Goal: Task Accomplishment & Management: Complete application form

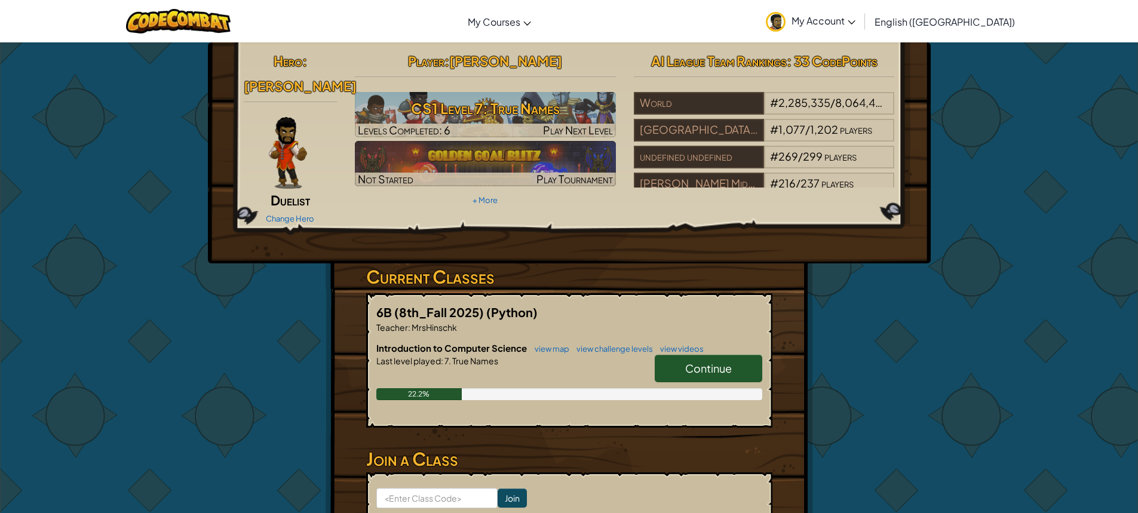
click at [676, 355] on link "Continue" at bounding box center [709, 368] width 108 height 27
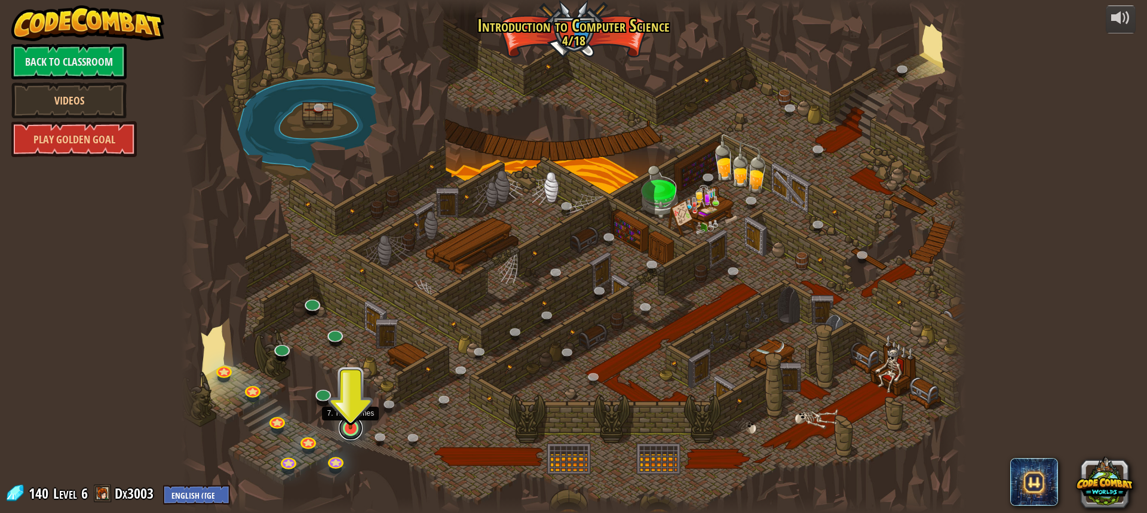
click at [357, 430] on link at bounding box center [351, 428] width 24 height 24
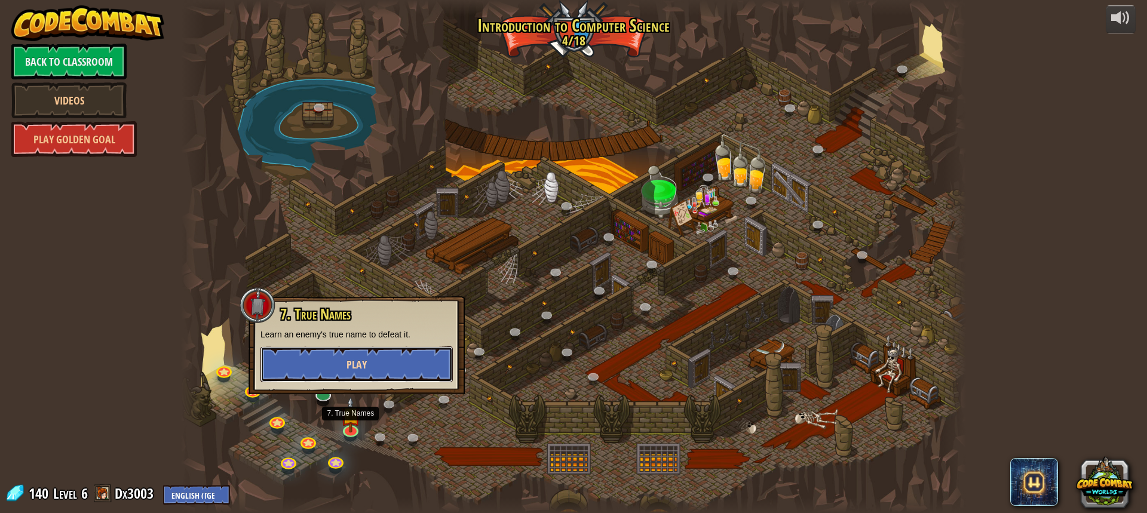
click at [363, 357] on button "Play" at bounding box center [357, 365] width 192 height 36
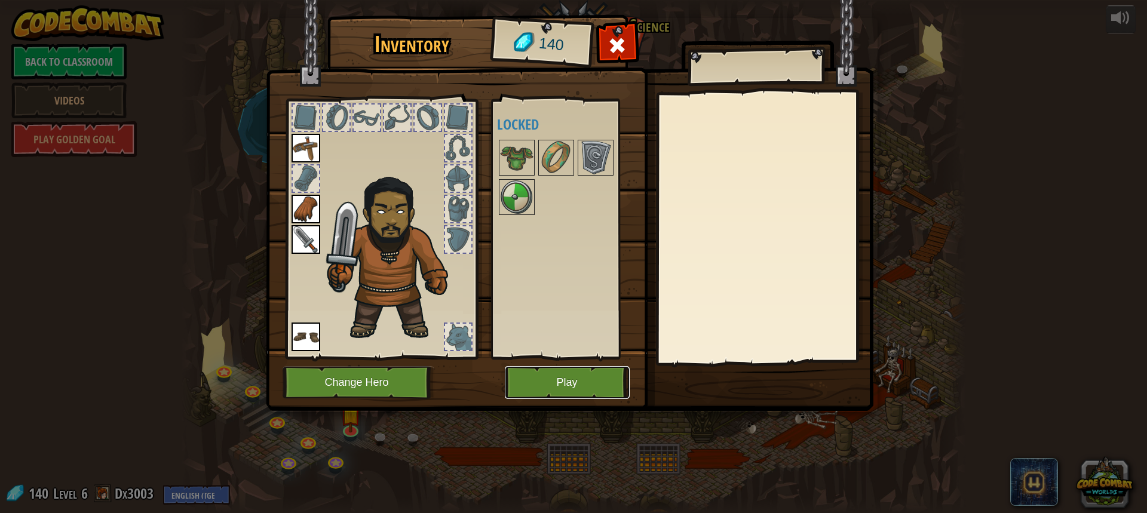
click at [551, 382] on button "Play" at bounding box center [567, 382] width 125 height 33
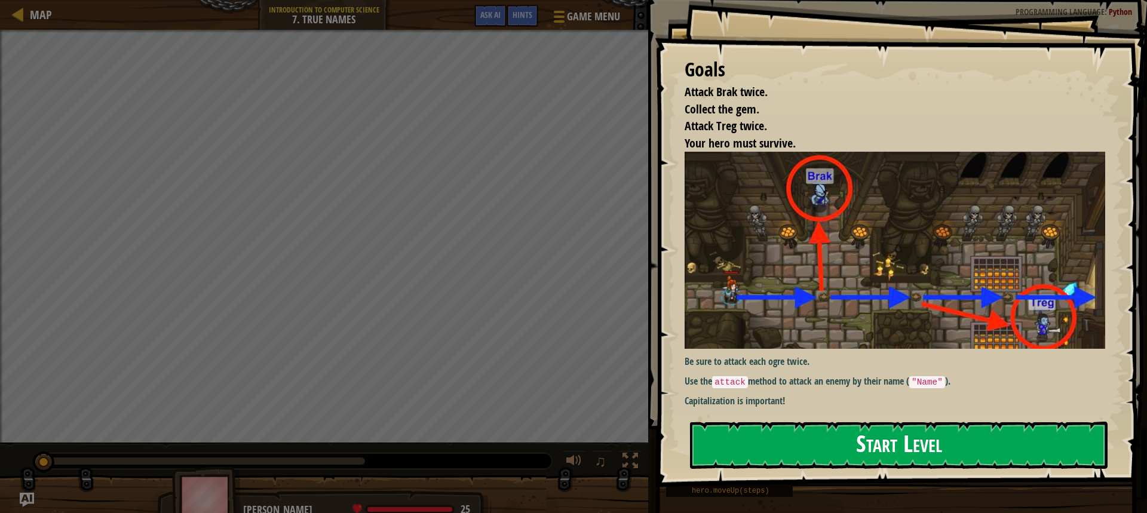
click at [807, 449] on button "Start Level" at bounding box center [899, 445] width 418 height 47
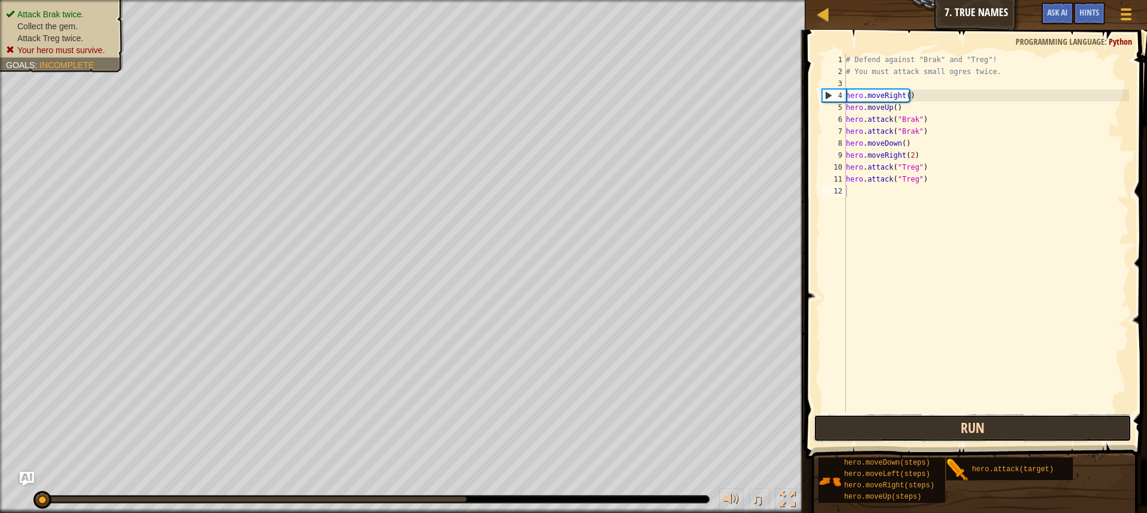
click at [915, 428] on button "Run" at bounding box center [973, 428] width 318 height 27
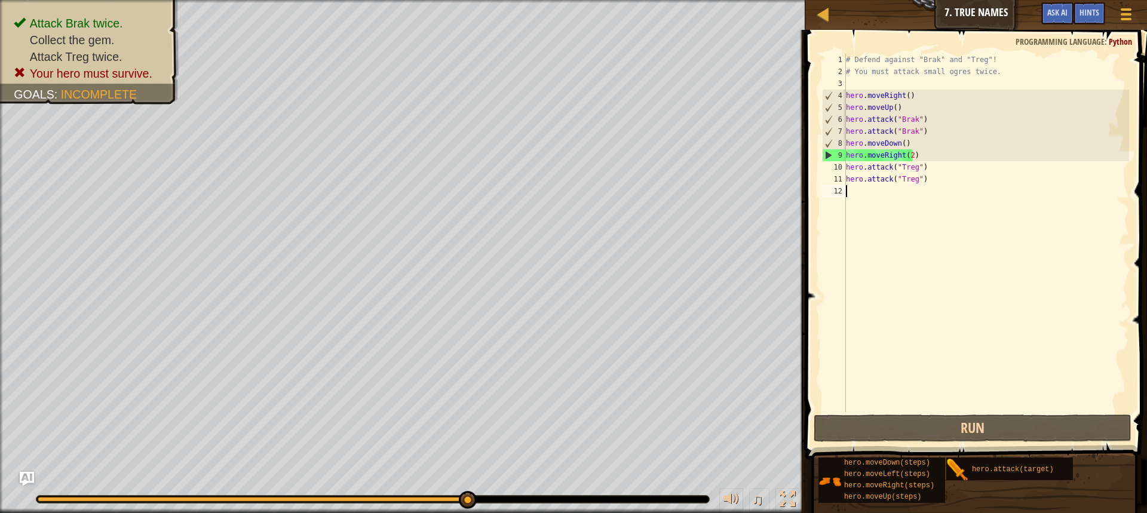
click at [924, 173] on div "# Defend against "Brak" and "Treg"! # You must attack small ogres twice. hero .…" at bounding box center [987, 245] width 286 height 382
click at [915, 158] on div "# Defend against "Brak" and "Treg"! # You must attack small ogres twice. hero .…" at bounding box center [987, 245] width 286 height 382
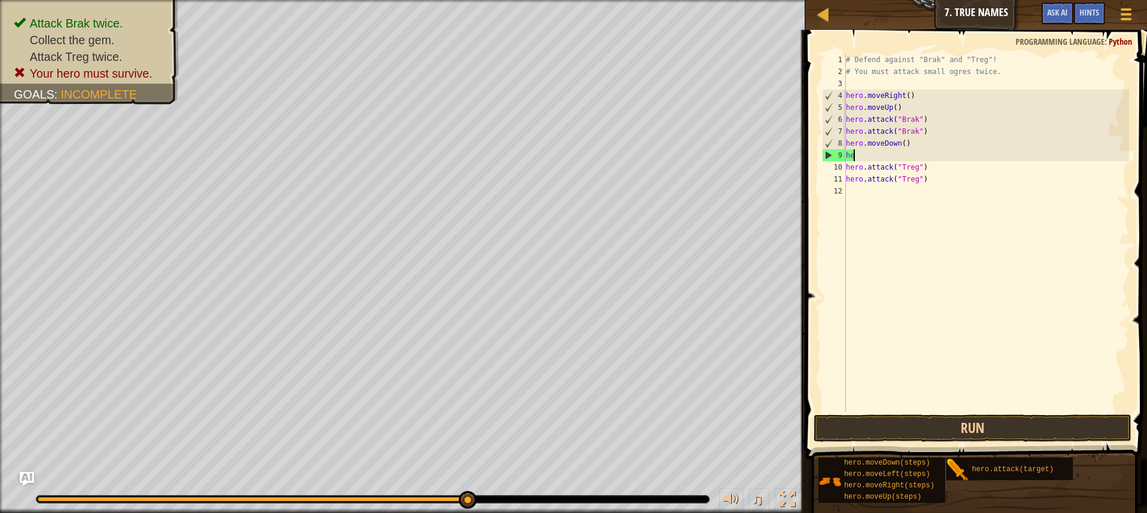
type textarea "h"
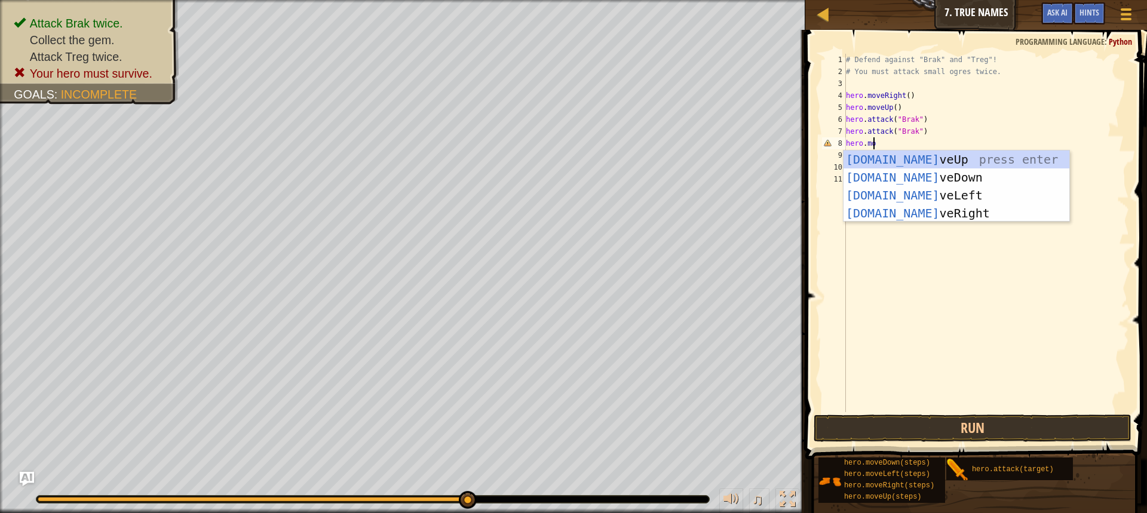
scroll to position [5, 2]
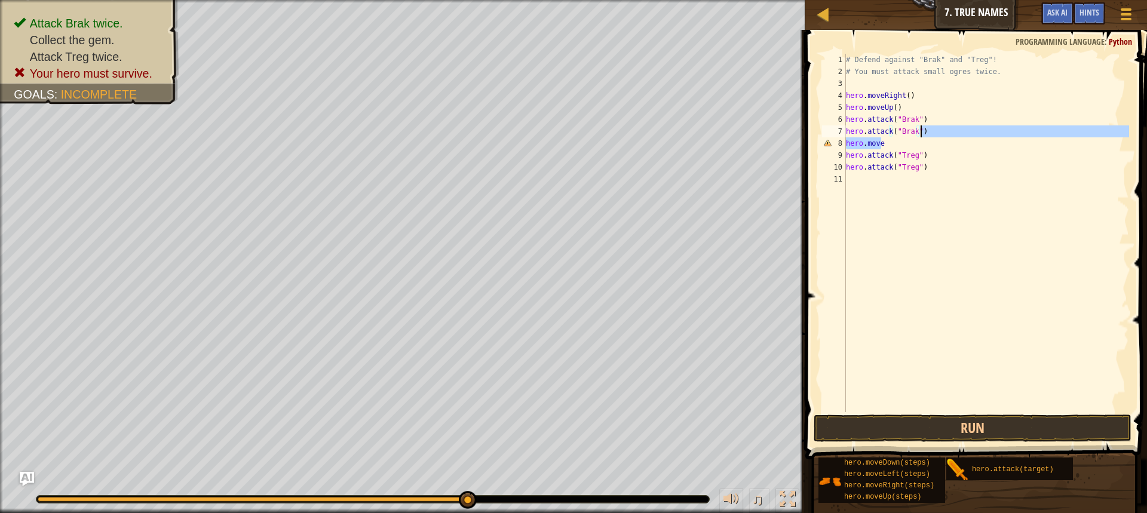
type textarea "hero.move"
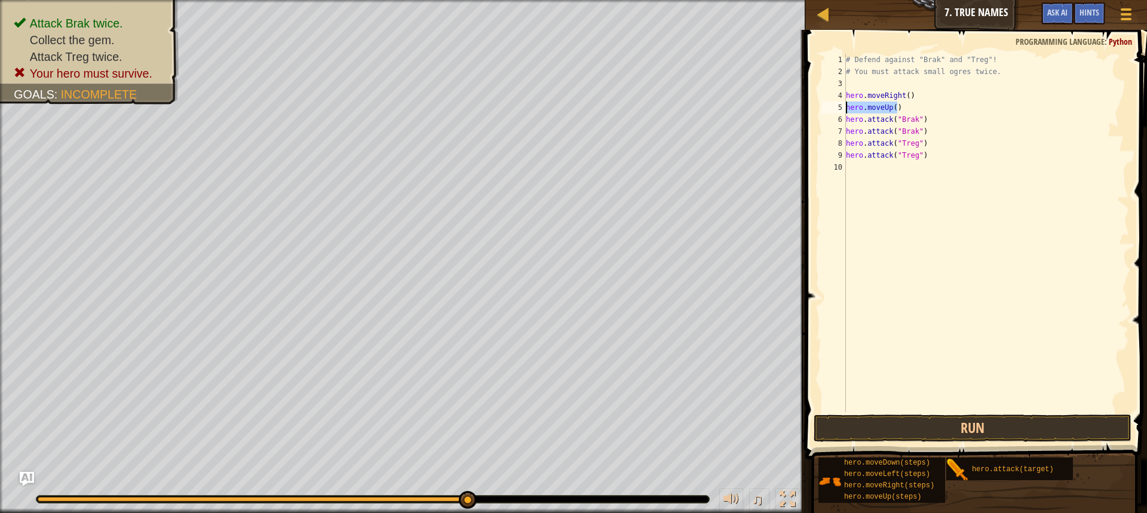
click at [592, 115] on div "Map Introduction to Computer Science 7. True Names Game Menu Done Hints Ask AI …" at bounding box center [573, 256] width 1147 height 513
click at [903, 102] on div "# Defend against "Brak" and "Treg"! # You must attack small ogres twice. hero .…" at bounding box center [987, 245] width 286 height 382
click at [905, 110] on div "# Defend against "Brak" and "Treg"! # You must attack small ogres twice. hero .…" at bounding box center [987, 233] width 286 height 358
type textarea "hero.moveUp()"
drag, startPoint x: 905, startPoint y: 110, endPoint x: 824, endPoint y: 109, distance: 81.3
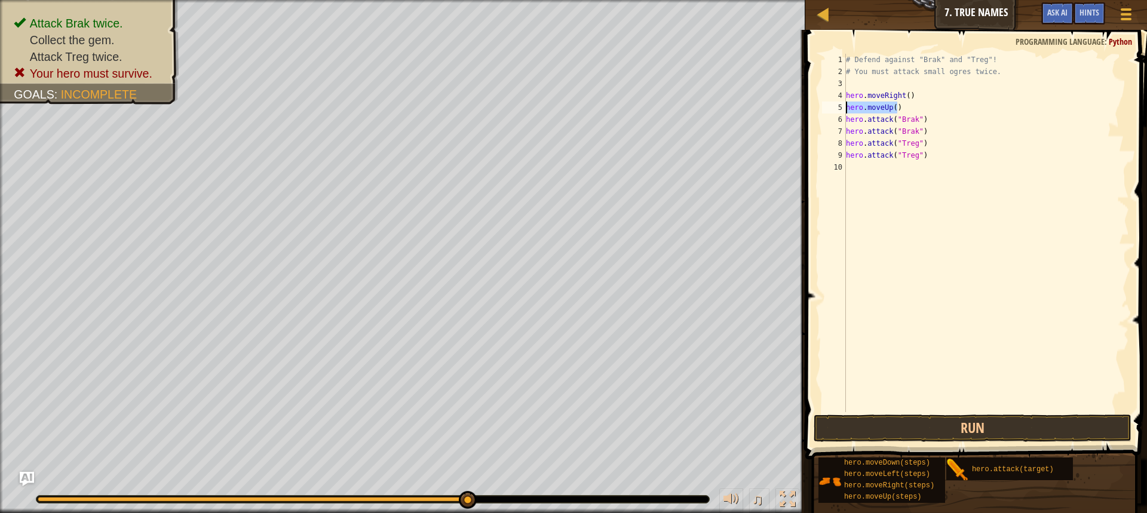
click at [824, 109] on div "hero.moveUp() 1 2 3 4 5 6 7 8 9 10 # Defend against "Brak" and "Treg"! # You mu…" at bounding box center [975, 233] width 310 height 358
type textarea "hero.moveRight()"
click at [1028, 422] on button "Run" at bounding box center [973, 428] width 318 height 27
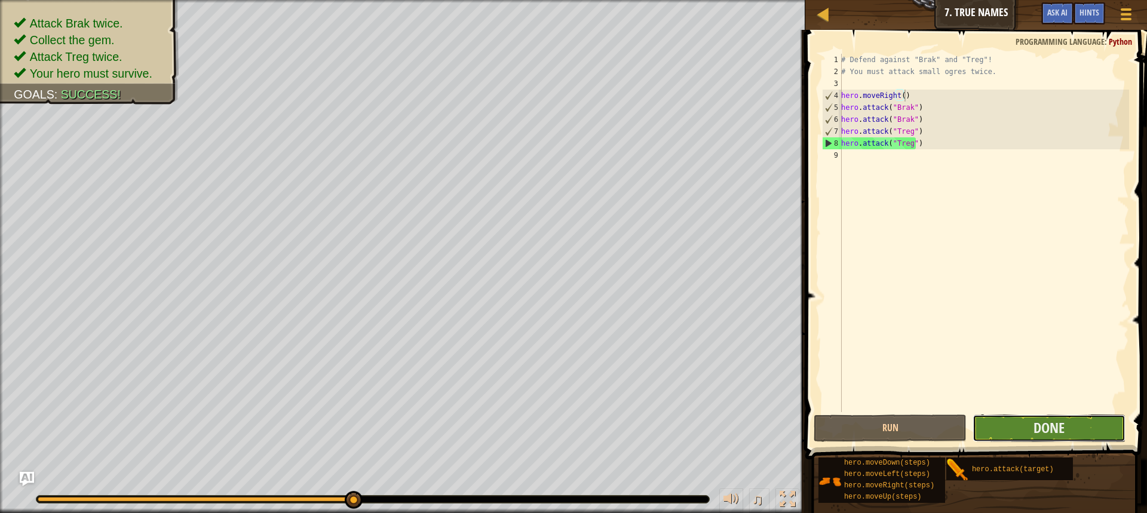
click at [1089, 430] on button "Done" at bounding box center [1049, 428] width 153 height 27
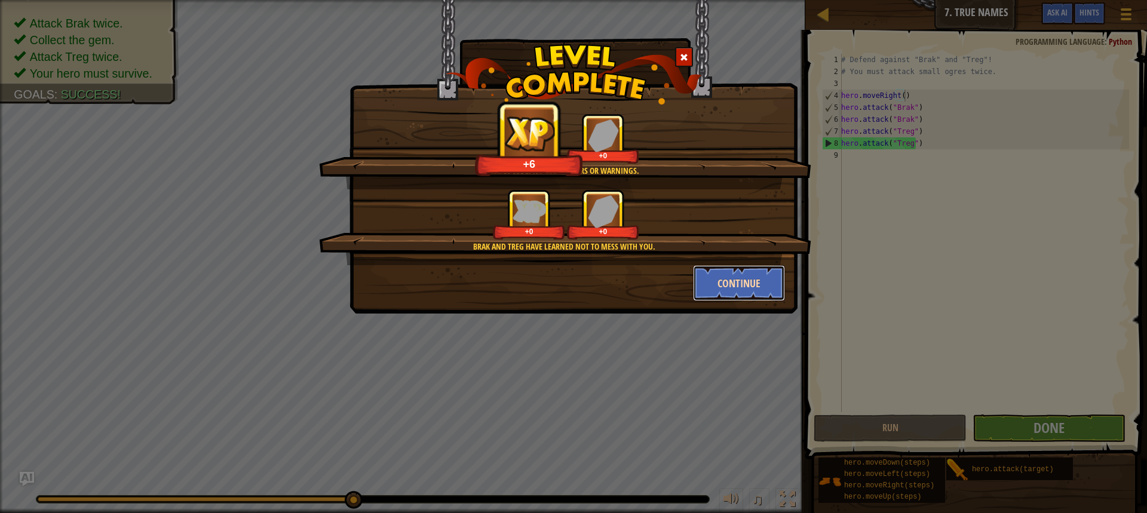
click at [727, 281] on button "Continue" at bounding box center [739, 283] width 93 height 36
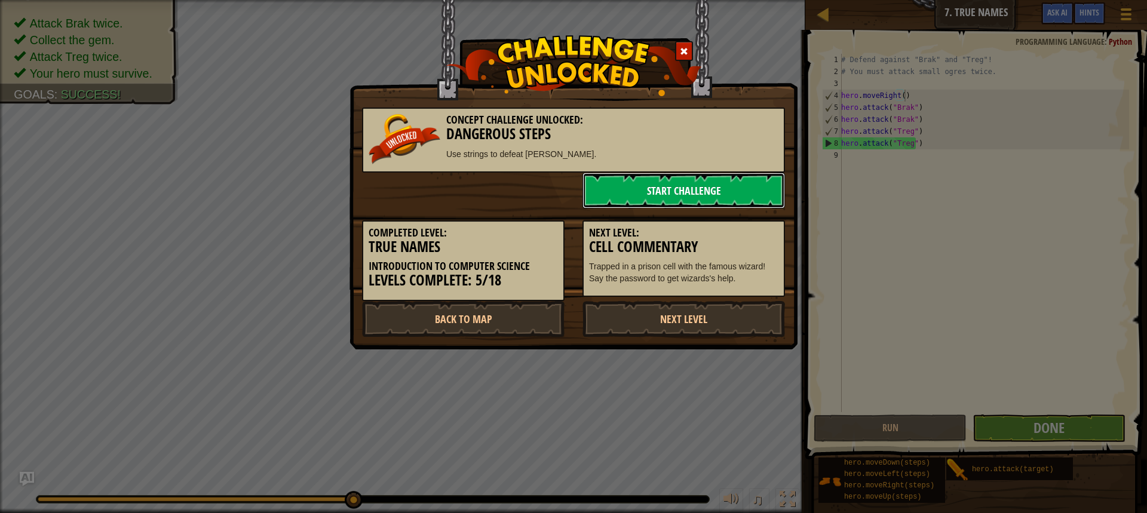
click at [630, 192] on link "Start Challenge" at bounding box center [684, 191] width 203 height 36
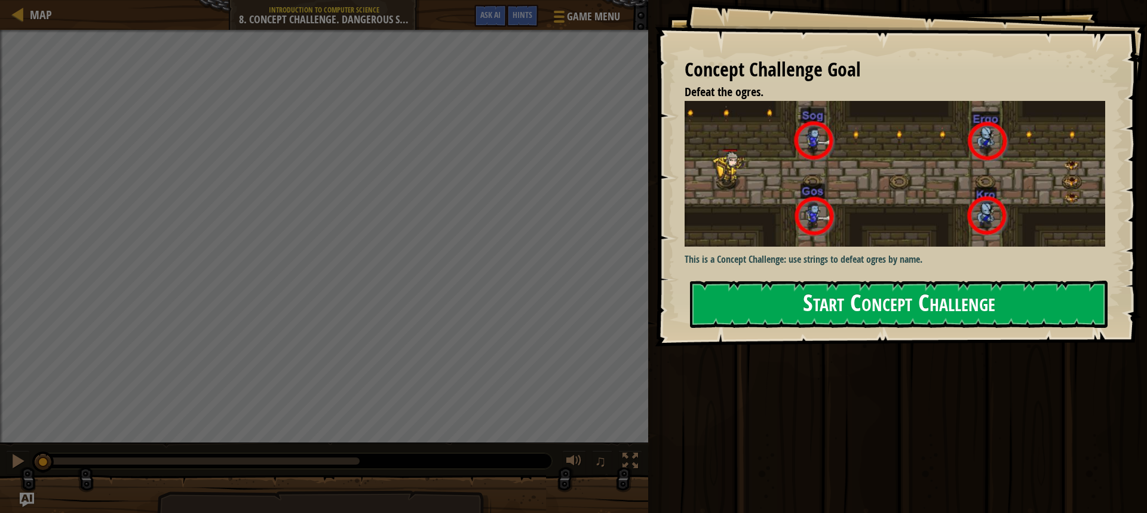
click at [831, 281] on button "Start Concept Challenge" at bounding box center [899, 304] width 418 height 47
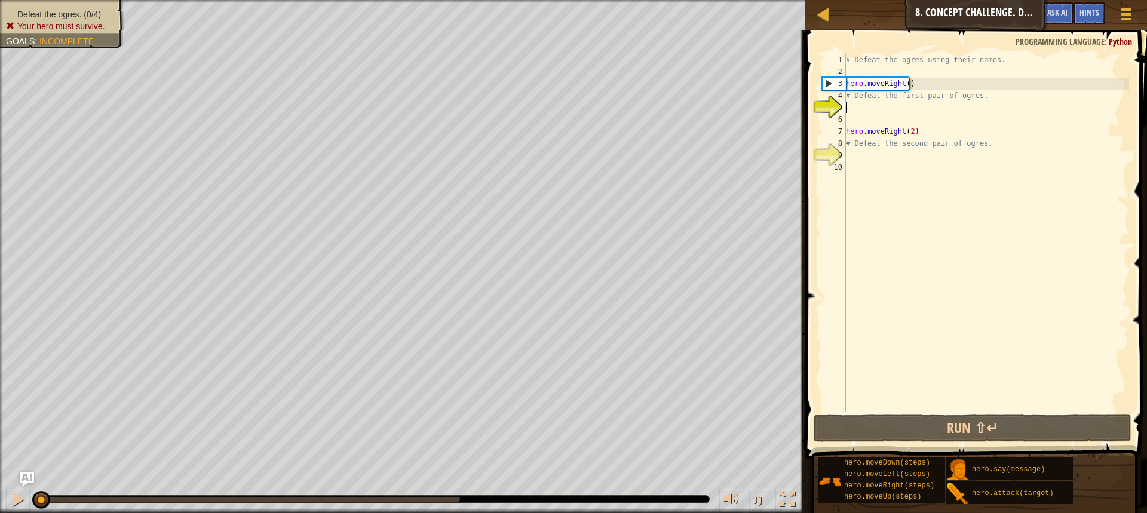
click at [888, 110] on div "# Defeat the ogres using their names. hero . moveRight ( ) # Defeat the first p…" at bounding box center [987, 245] width 286 height 382
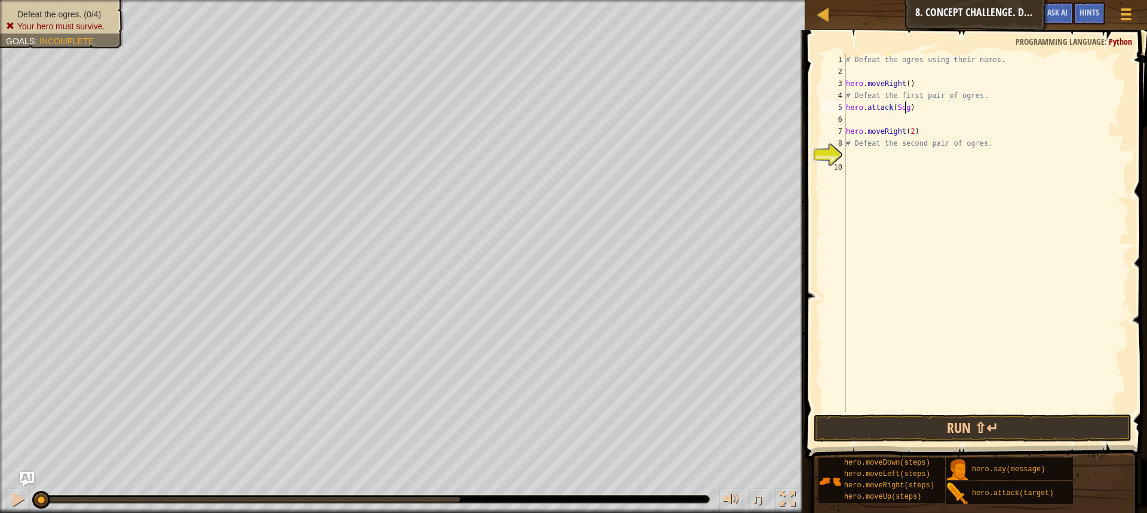
scroll to position [5, 5]
type textarea "hero.attack("Sog")"
drag, startPoint x: 932, startPoint y: 124, endPoint x: 845, endPoint y: 118, distance: 86.8
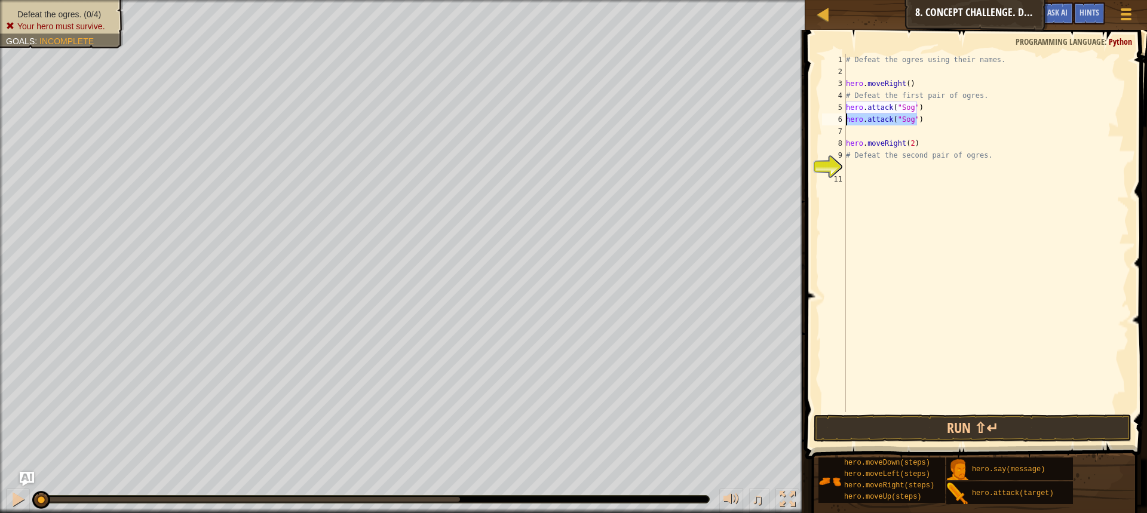
click at [845, 118] on div "1 2 3 4 5 6 7 8 9 10 11 # Defeat the ogres using their names. hero . moveRight …" at bounding box center [975, 233] width 310 height 358
click at [1096, 97] on div "# Defeat the ogres using their names. hero . moveRight ( ) # Defeat the first p…" at bounding box center [987, 245] width 286 height 382
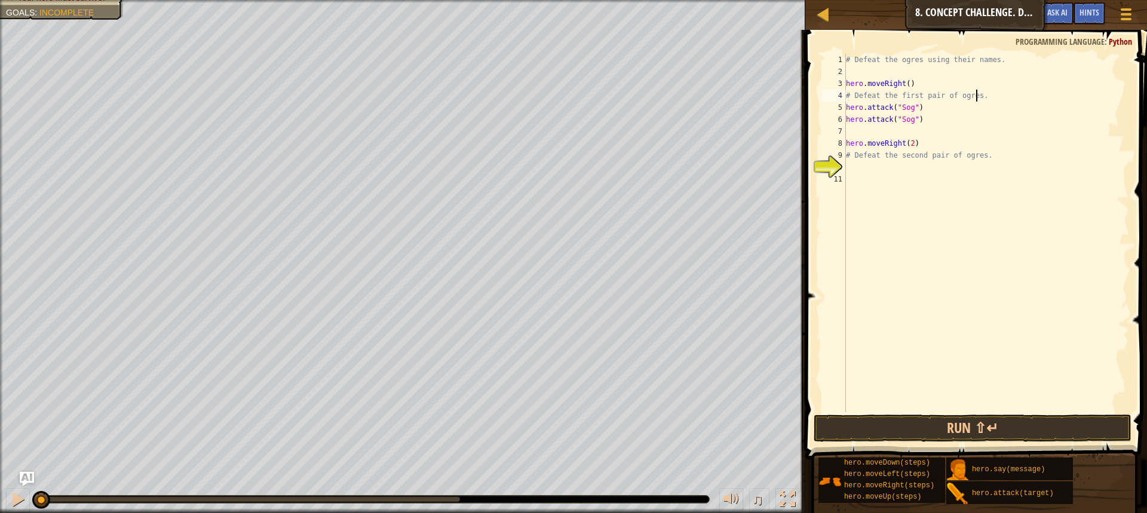
type textarea "# Defeat the first pair of ogres."
drag, startPoint x: 805, startPoint y: 19, endPoint x: 823, endPoint y: 16, distance: 18.2
click at [810, 18] on div "Map Introduction to Computer Science 8. Concept Challenge. Dangerous Steps Game…" at bounding box center [976, 15] width 342 height 30
click at [823, 16] on div at bounding box center [823, 14] width 15 height 15
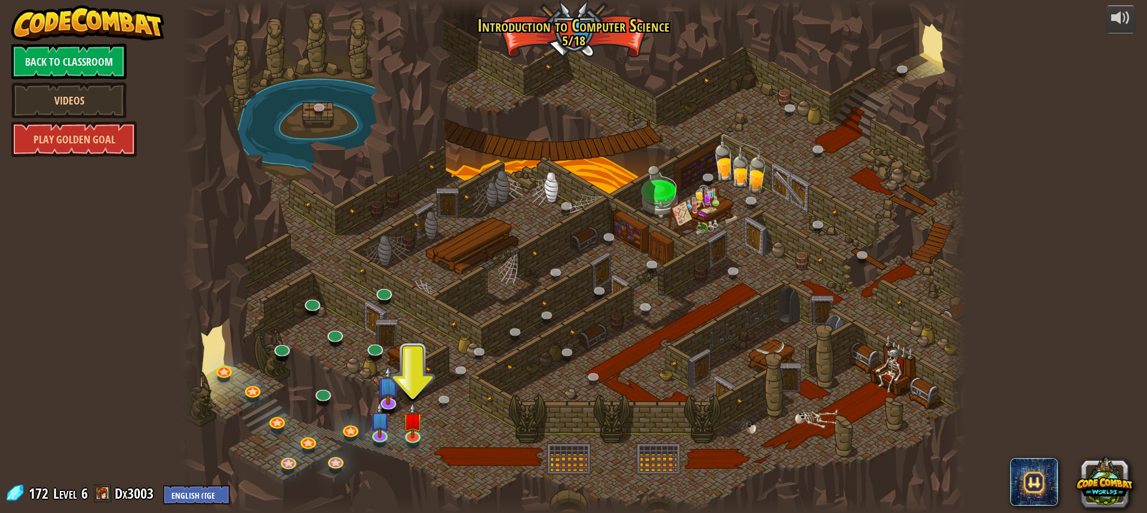
drag, startPoint x: 763, startPoint y: 425, endPoint x: 800, endPoint y: 441, distance: 40.2
click at [795, 448] on div at bounding box center [573, 256] width 785 height 513
drag, startPoint x: 807, startPoint y: 422, endPoint x: 817, endPoint y: 405, distance: 20.1
click at [813, 406] on div at bounding box center [573, 256] width 785 height 513
drag, startPoint x: 826, startPoint y: 403, endPoint x: 885, endPoint y: 389, distance: 61.4
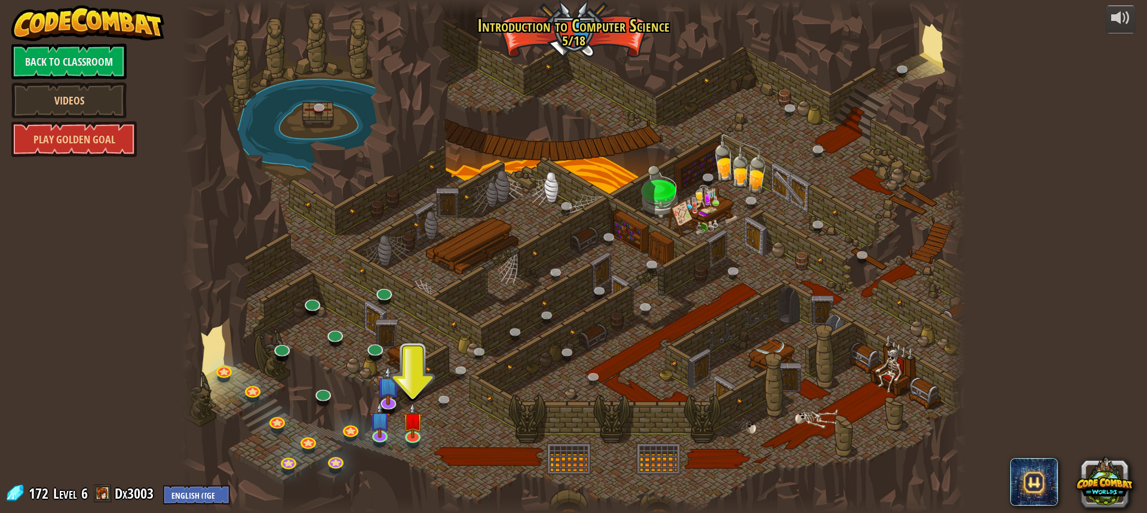
click at [850, 396] on div at bounding box center [573, 256] width 785 height 513
click at [919, 369] on div at bounding box center [573, 256] width 785 height 513
click at [202, 493] on select "English ([GEOGRAPHIC_DATA]) English ([GEOGRAPHIC_DATA]) 简体中文 繁體中文 русский españ…" at bounding box center [196, 495] width 67 height 20
click at [505, 393] on div at bounding box center [573, 256] width 785 height 513
drag, startPoint x: 533, startPoint y: 296, endPoint x: 533, endPoint y: 302, distance: 6.6
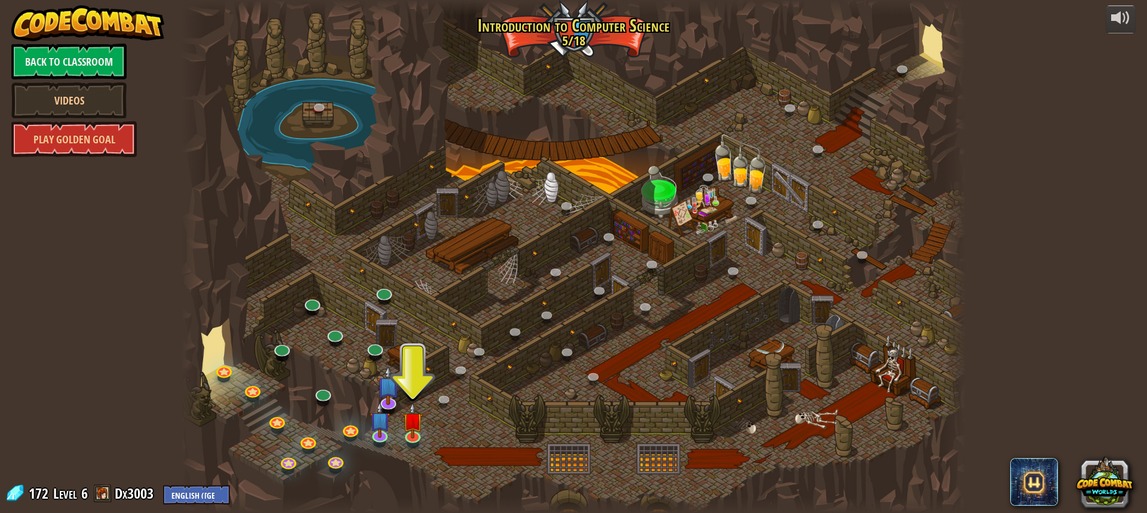
drag, startPoint x: 540, startPoint y: 303, endPoint x: 570, endPoint y: 251, distance: 60.0
drag, startPoint x: 547, startPoint y: 281, endPoint x: 553, endPoint y: 279, distance: 6.2
drag, startPoint x: 556, startPoint y: 277, endPoint x: 563, endPoint y: 280, distance: 7.6
click at [486, 400] on div at bounding box center [573, 256] width 785 height 513
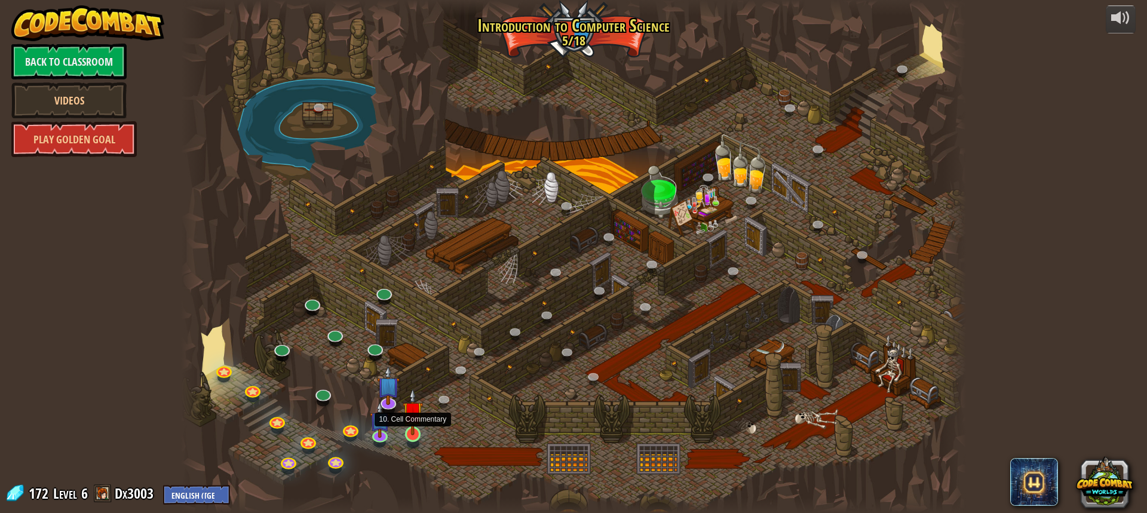
click at [412, 431] on img at bounding box center [413, 411] width 20 height 47
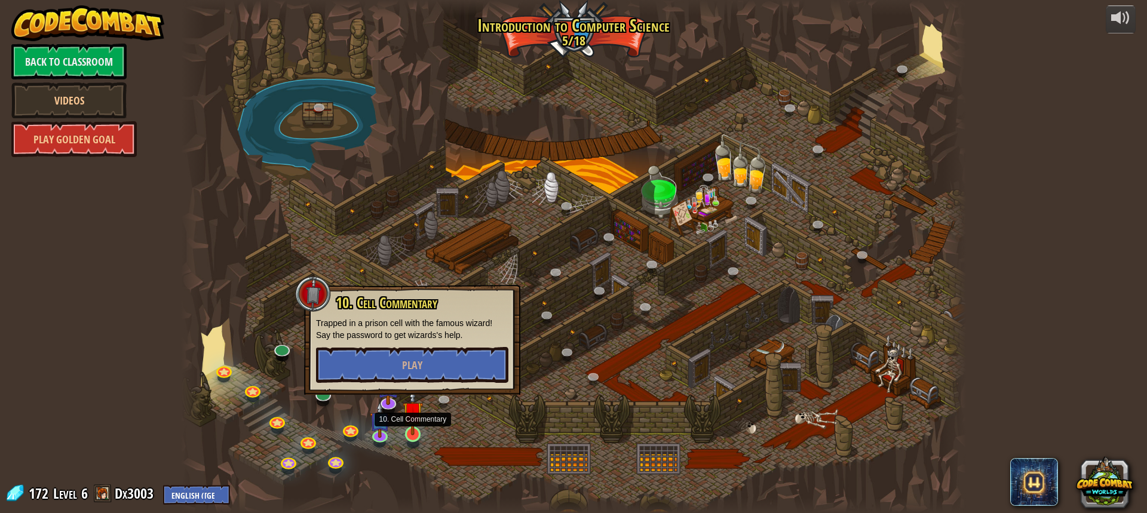
click at [412, 431] on img at bounding box center [413, 411] width 20 height 47
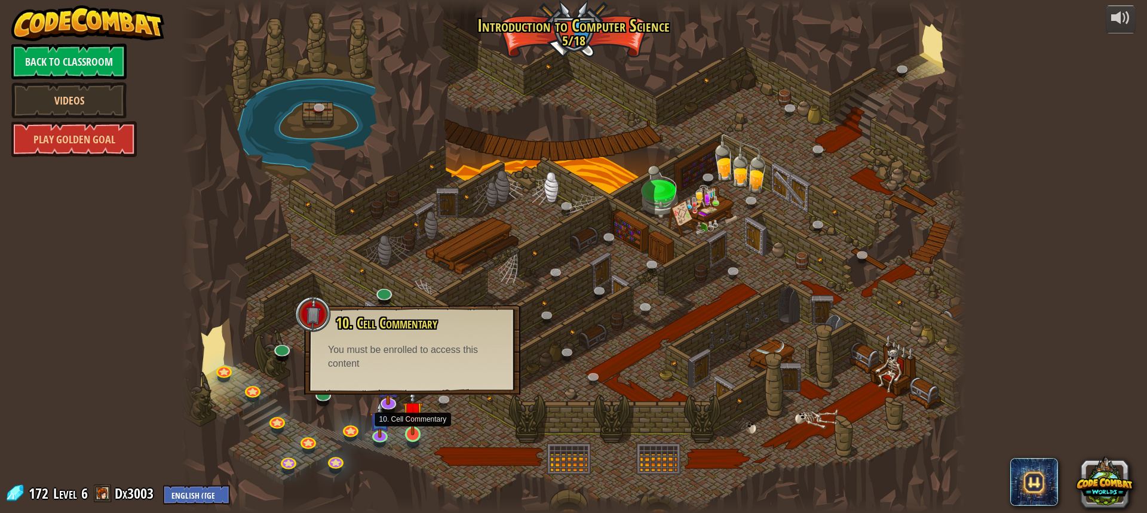
click at [412, 431] on img at bounding box center [413, 411] width 20 height 47
click at [373, 431] on img at bounding box center [380, 411] width 20 height 47
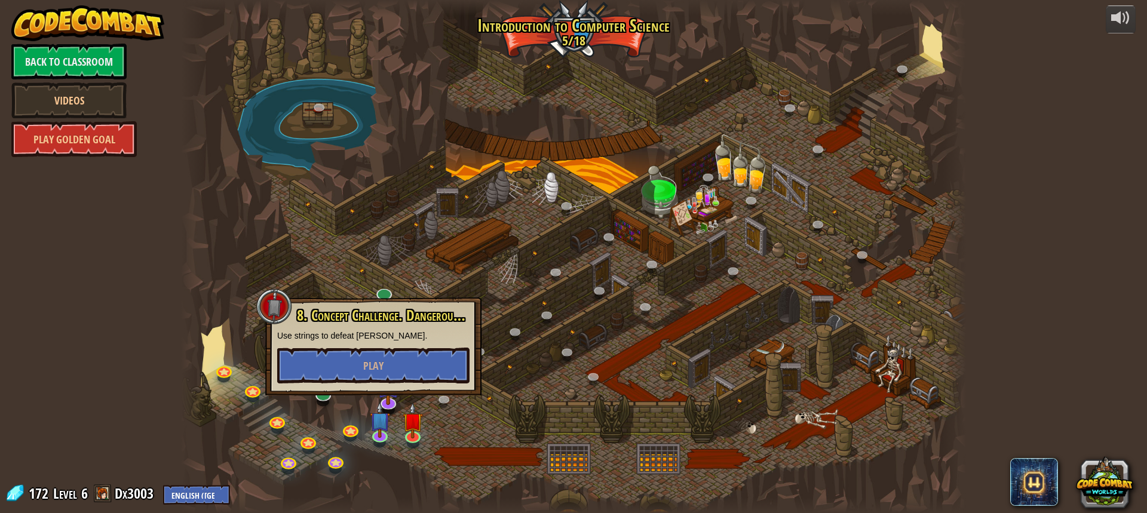
click at [494, 418] on div at bounding box center [573, 256] width 785 height 513
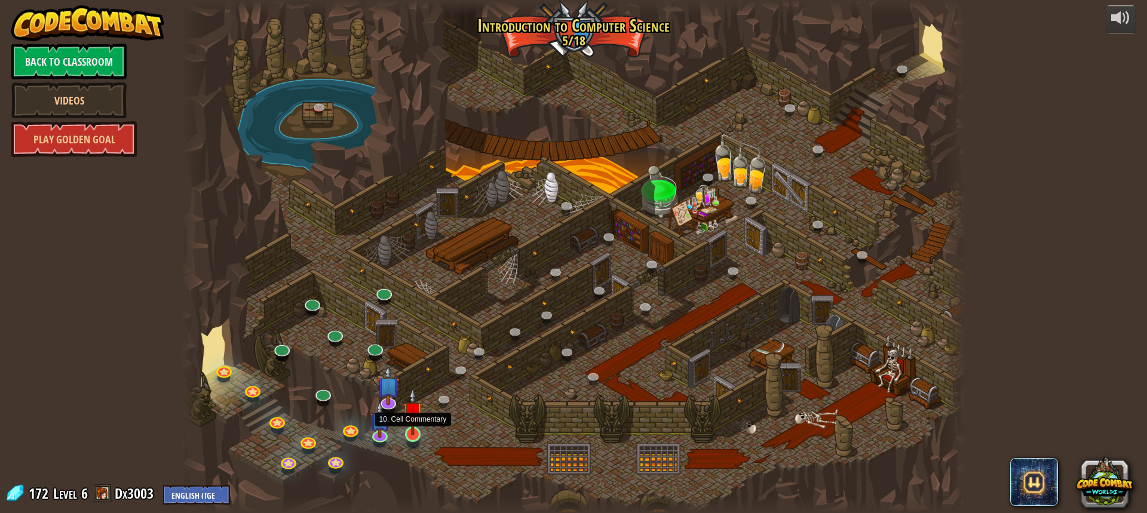
click at [417, 435] on img at bounding box center [413, 411] width 20 height 47
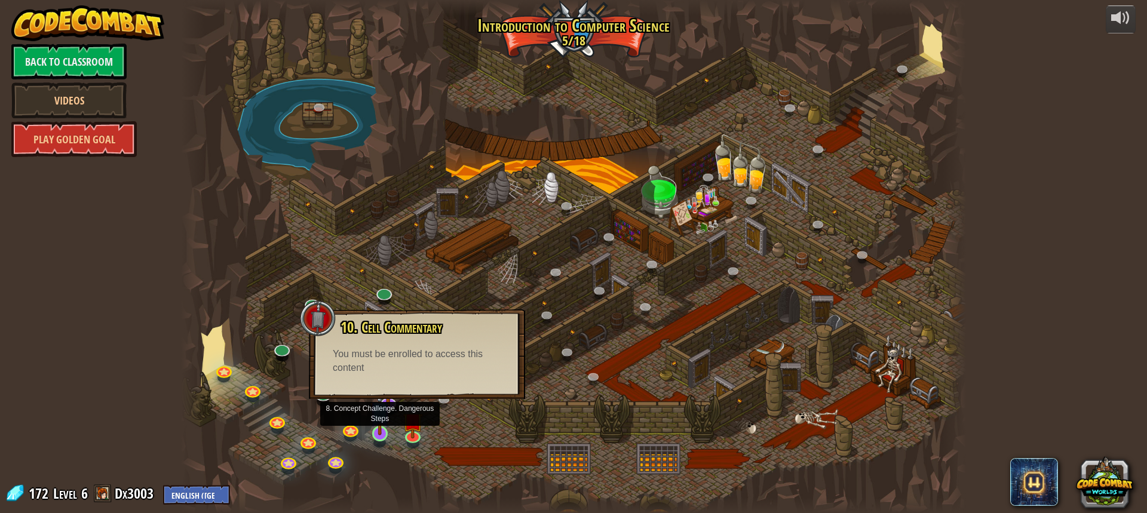
click at [372, 435] on div at bounding box center [380, 434] width 16 height 16
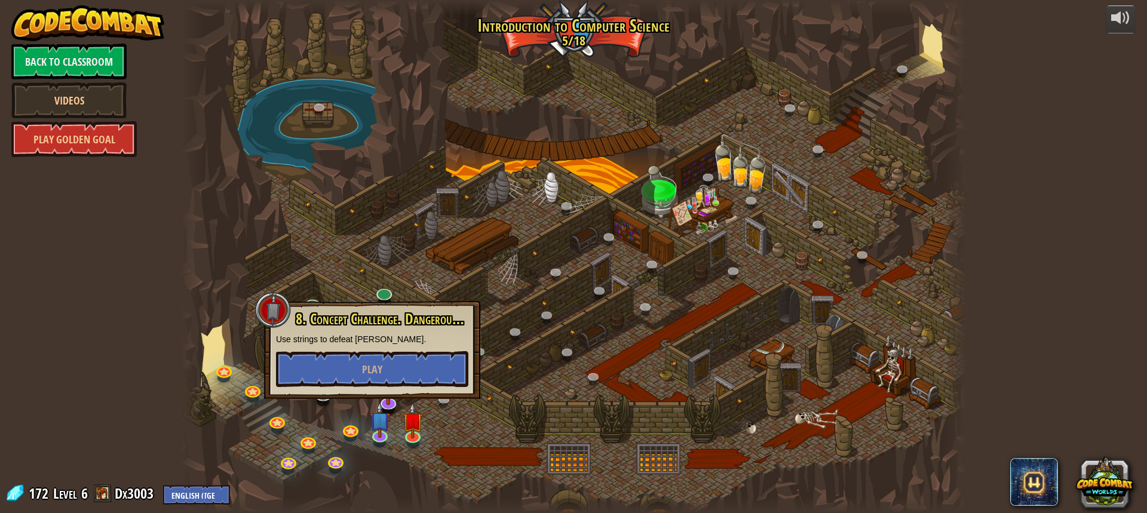
click at [398, 411] on div at bounding box center [573, 256] width 785 height 513
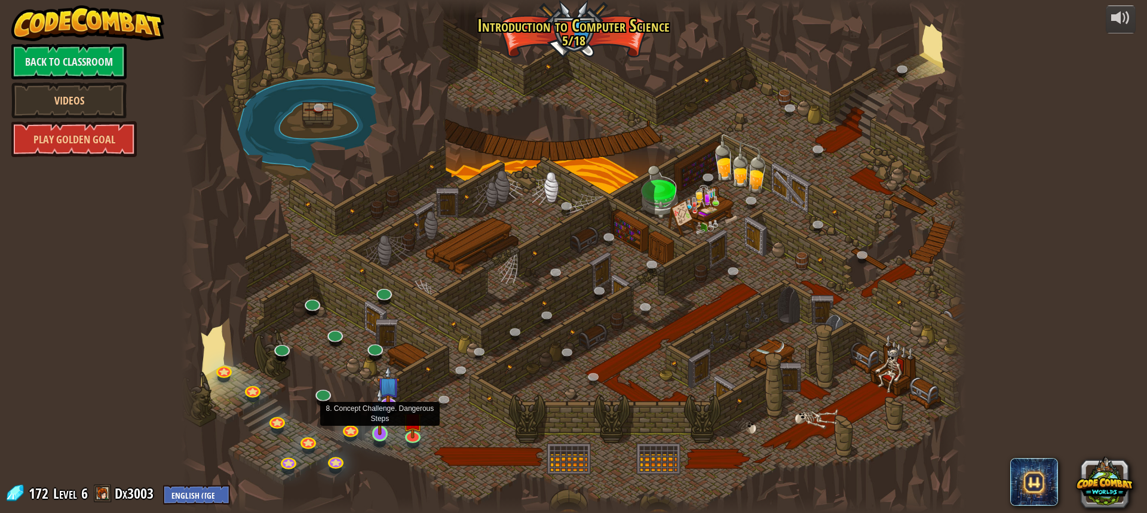
click at [390, 433] on img at bounding box center [380, 411] width 20 height 47
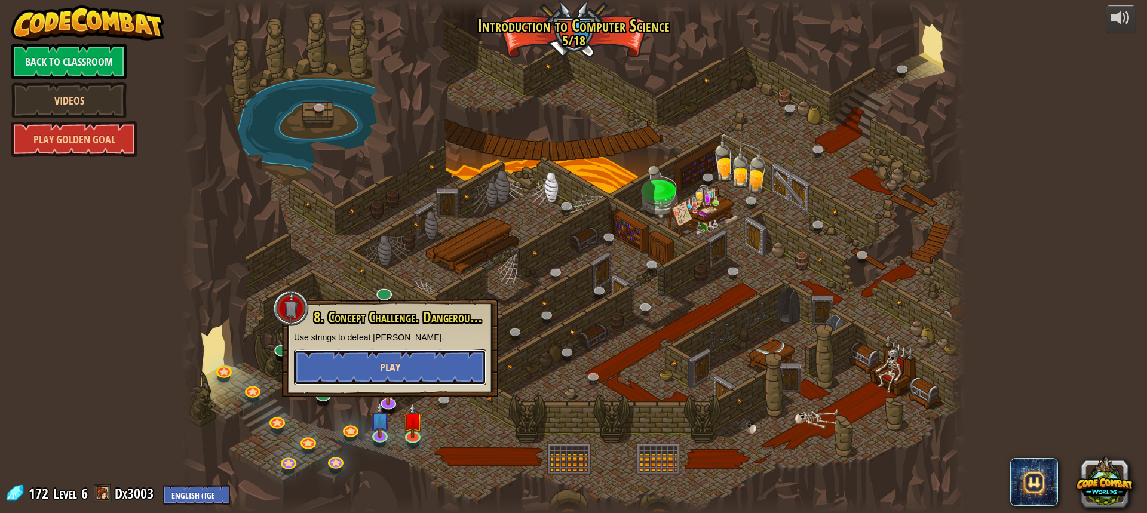
click at [407, 375] on button "Play" at bounding box center [390, 368] width 192 height 36
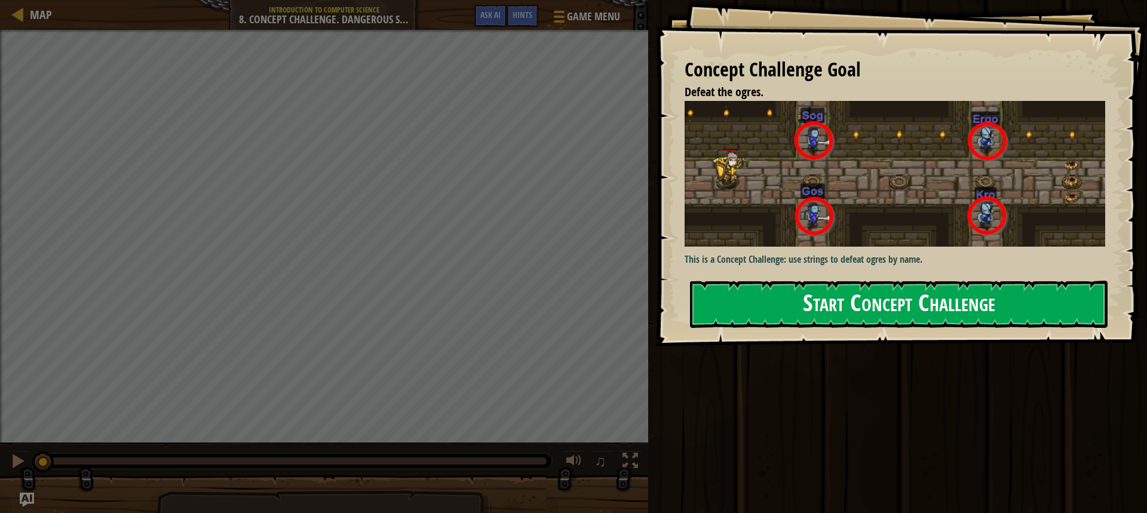
click at [811, 281] on button "Start Concept Challenge" at bounding box center [899, 304] width 418 height 47
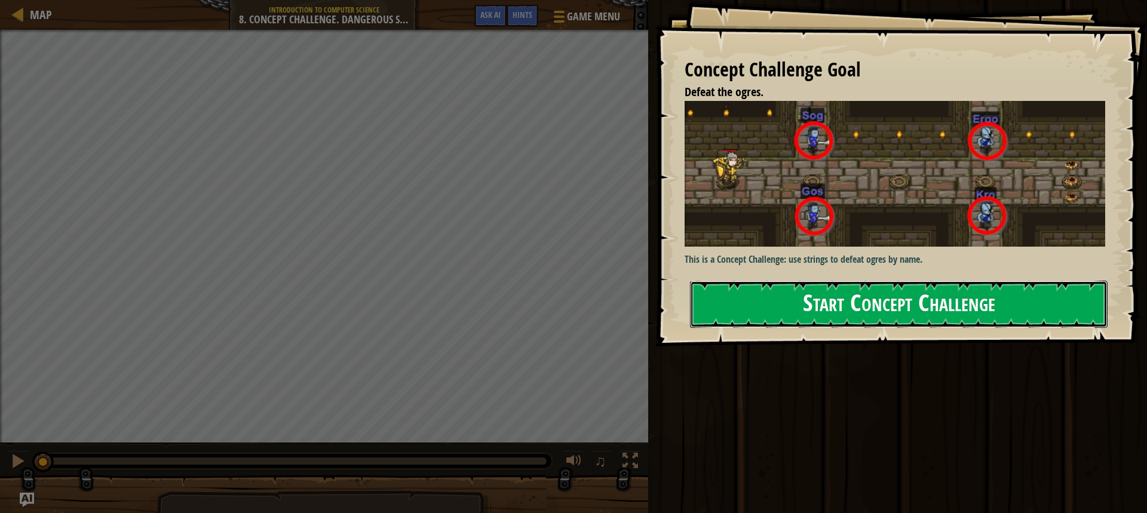
click at [812, 284] on button "Start Concept Challenge" at bounding box center [899, 304] width 418 height 47
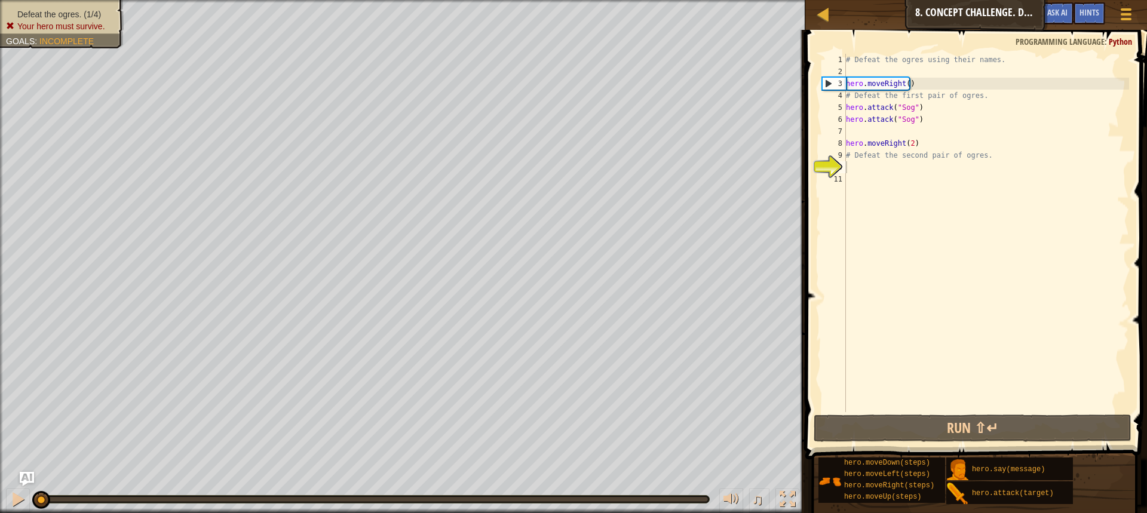
type textarea "hero.attack("Sog")"
click at [924, 125] on div "# Defeat the ogres using their names. hero . moveRight ( ) # Defeat the first p…" at bounding box center [987, 245] width 286 height 382
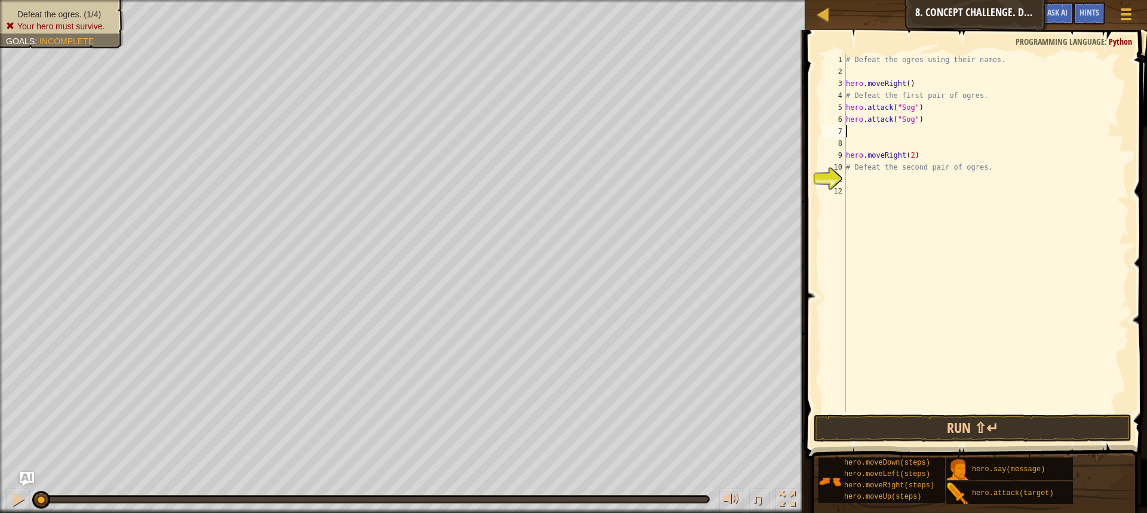
paste textarea "hero.attack("Sog")"
type textarea "hero.attack("Gos")"
paste textarea "hero.attack("Sog")"
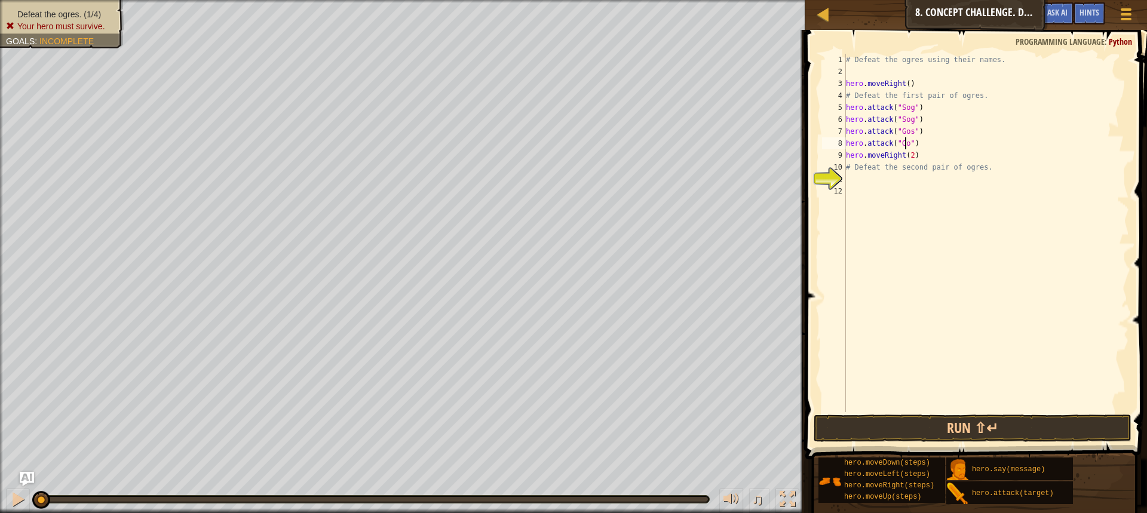
scroll to position [5, 5]
click at [944, 185] on div "# Defeat the ogres using their names. hero . moveRight ( ) # Defeat the first p…" at bounding box center [987, 245] width 286 height 382
drag, startPoint x: 938, startPoint y: 158, endPoint x: 814, endPoint y: 155, distance: 124.3
click at [814, 155] on div "# Defeat the second pair of ogres. 1 2 3 4 5 6 7 8 9 10 11 12 13 # Defeat the o…" at bounding box center [974, 268] width 345 height 465
type textarea "hero.attack("Gos")"
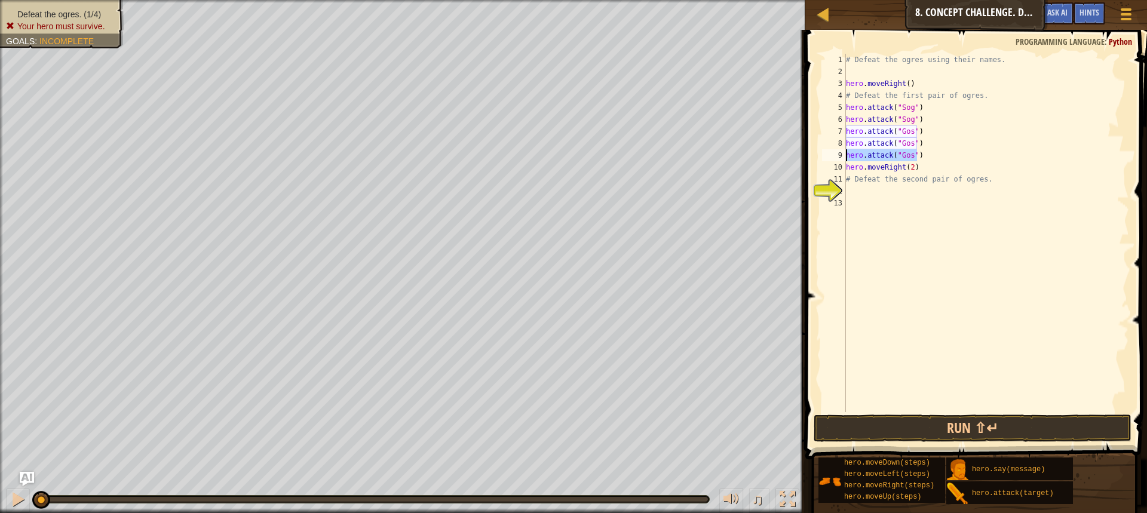
scroll to position [5, 0]
type textarea "hero.attack("Gos")"
click at [854, 186] on div "# Defeat the ogres using their names. hero . moveRight ( ) # Defeat the first p…" at bounding box center [987, 245] width 286 height 382
click at [867, 176] on div "# Defeat the ogres using their names. hero . moveRight ( ) # Defeat the first p…" at bounding box center [987, 245] width 286 height 382
paste textarea "hero.attack("Sog")"
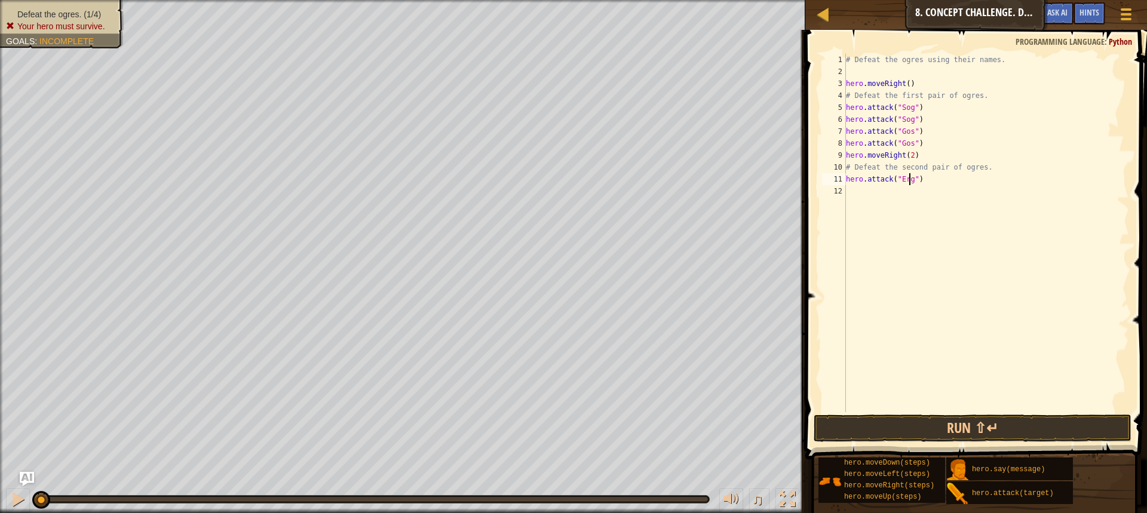
type textarea "hero.attack("Ergo")"
paste textarea "hero.attack("Sog")"
type textarea "hero.attack("Ergo")"
click at [924, 142] on div "# Defeat the ogres using their names. hero . moveRight ( ) # Defeat the first p…" at bounding box center [987, 245] width 286 height 382
type textarea "hero.attack("Gos")"
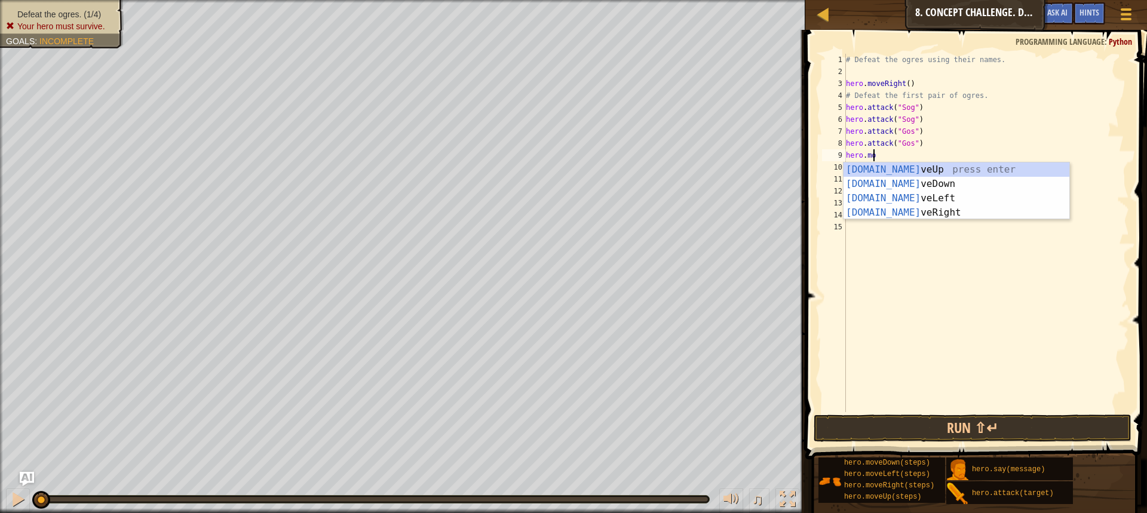
scroll to position [5, 2]
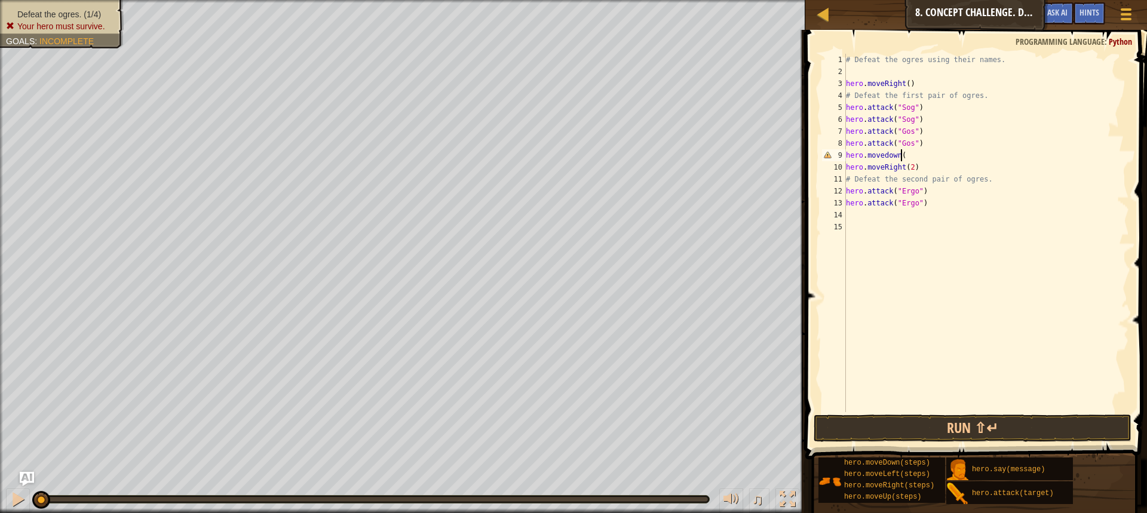
type textarea "hero.movedown()"
click at [925, 214] on div "# Defeat the ogres using their names. hero . moveRight ( ) # Defeat the first p…" at bounding box center [987, 245] width 286 height 382
type textarea "hero.attack("Ergo")"
click at [899, 229] on div "# Defeat the ogres using their names. hero . moveRight ( ) # Defeat the first p…" at bounding box center [987, 245] width 286 height 382
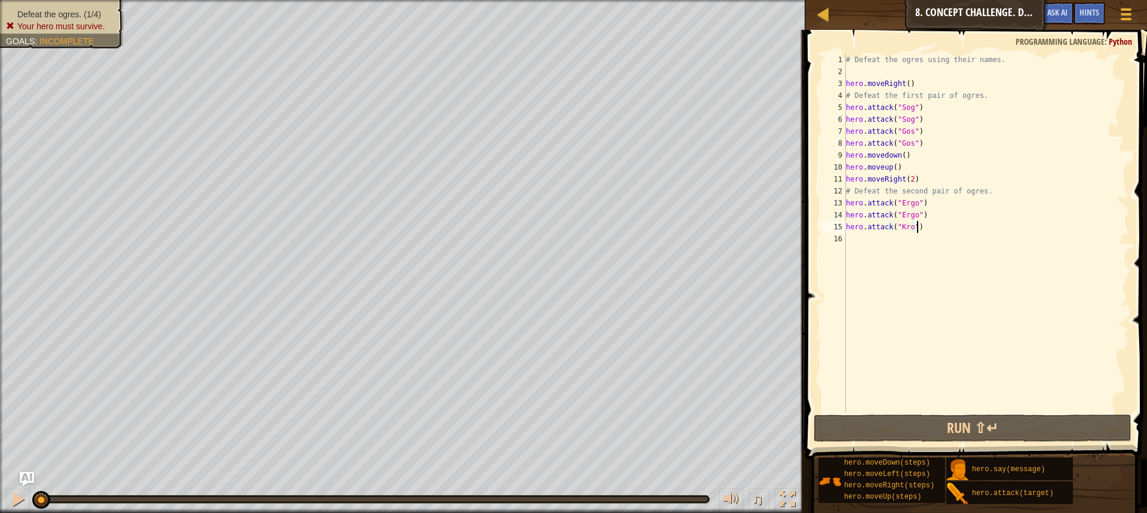
paste textarea "hero.attack("Kro")"
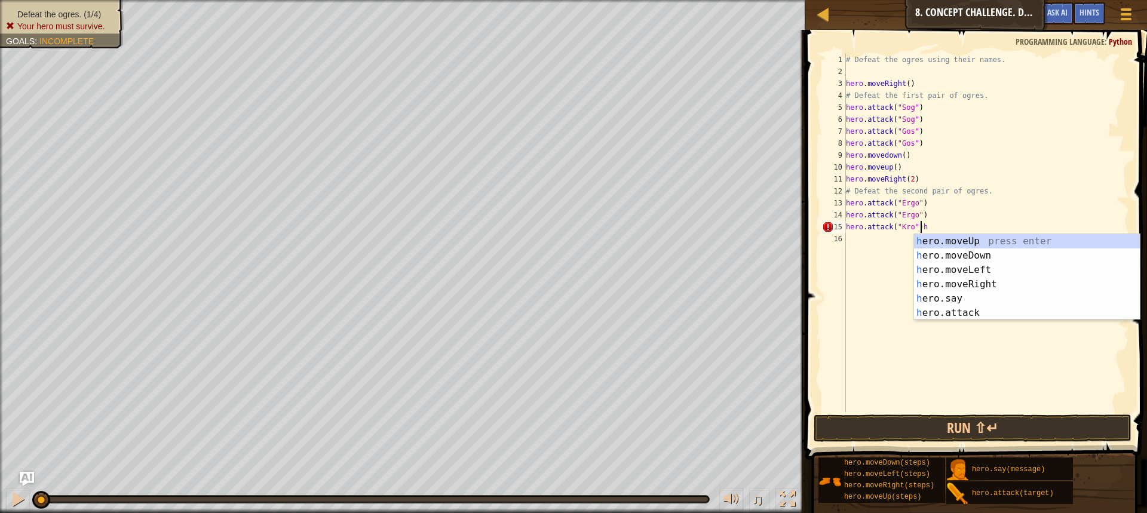
type textarea "hero.attack("Kro")"
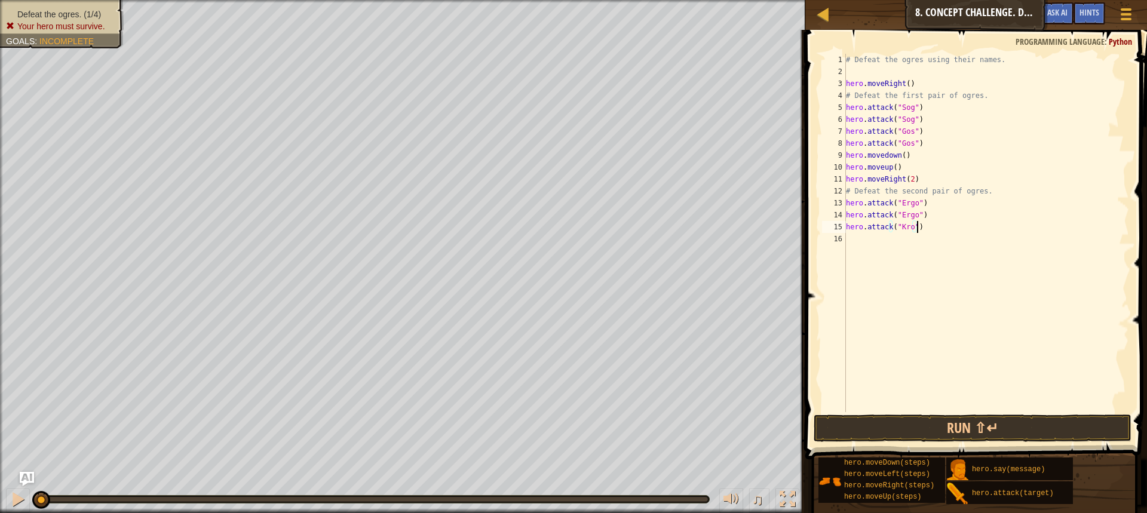
scroll to position [5, 0]
paste textarea "hero.attack("Kro")"
click at [951, 427] on button "Run ⇧↵" at bounding box center [973, 428] width 318 height 27
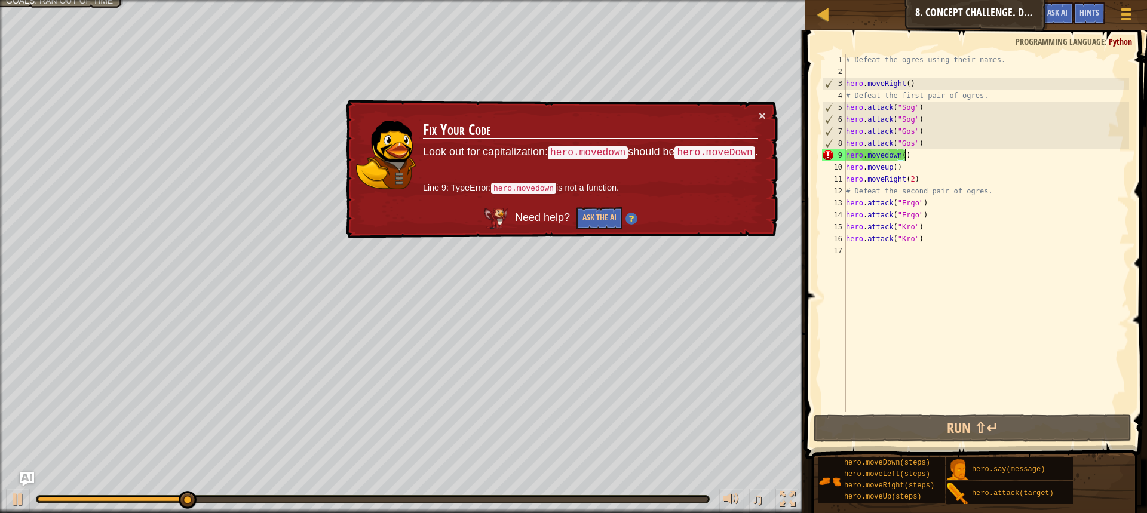
click at [918, 153] on div "# Defeat the ogres using their names. hero . moveRight ( ) # Defeat the first p…" at bounding box center [987, 245] width 286 height 382
click at [880, 157] on div "# Defeat the ogres using their names. hero . moveRight ( ) # Defeat the first p…" at bounding box center [987, 245] width 286 height 382
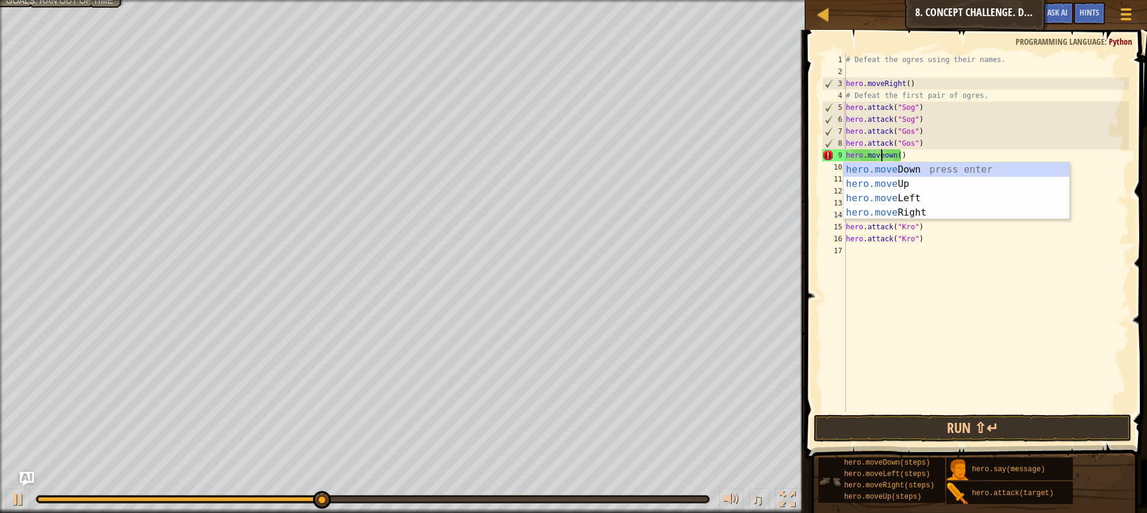
scroll to position [5, 3]
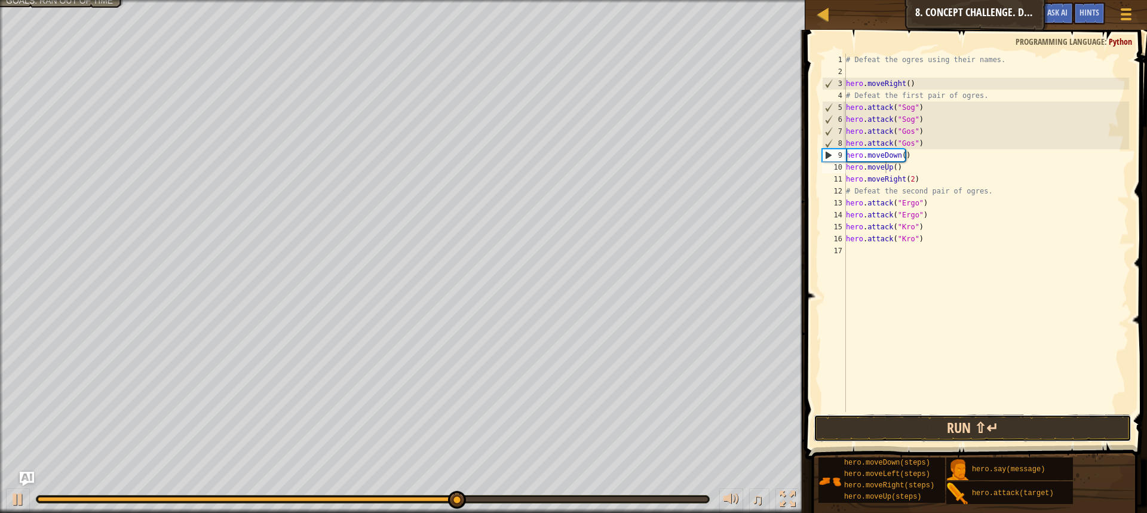
click at [892, 429] on button "Run ⇧↵" at bounding box center [973, 428] width 318 height 27
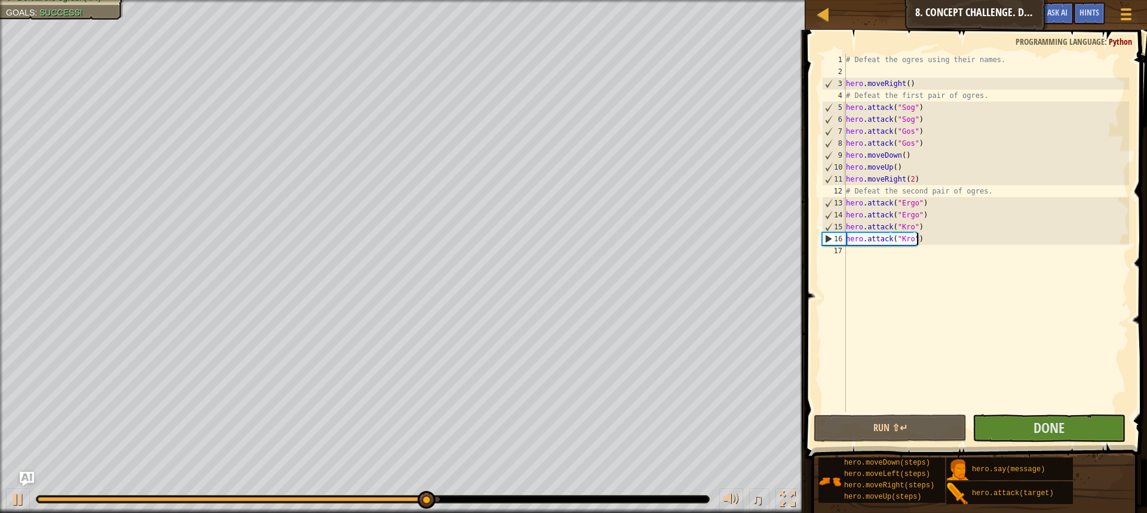
click at [949, 239] on div "# Defeat the ogres using their names. hero . moveRight ( ) # Defeat the first p…" at bounding box center [987, 245] width 286 height 382
type textarea "hero.attack("Kro")"
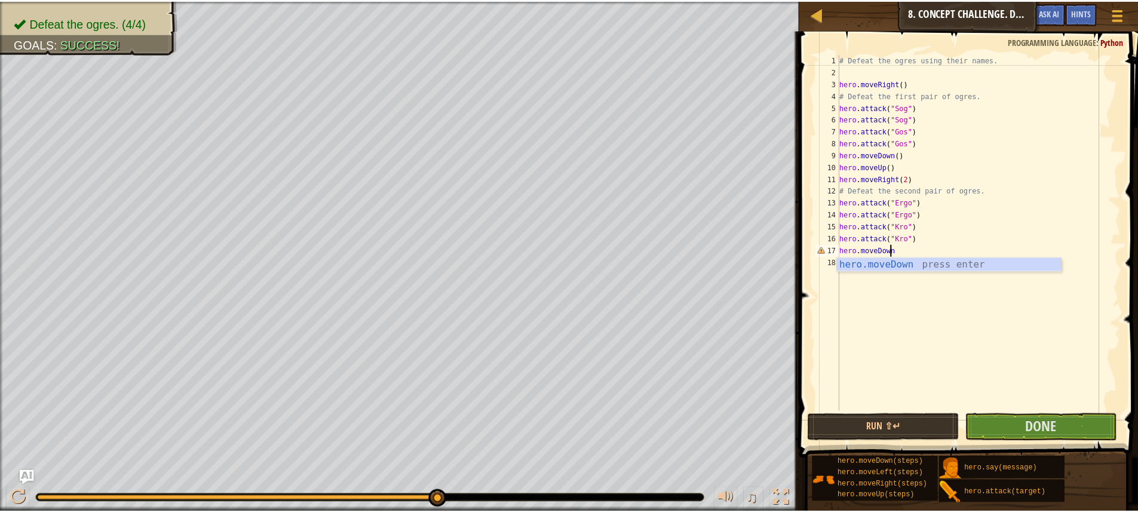
scroll to position [5, 4]
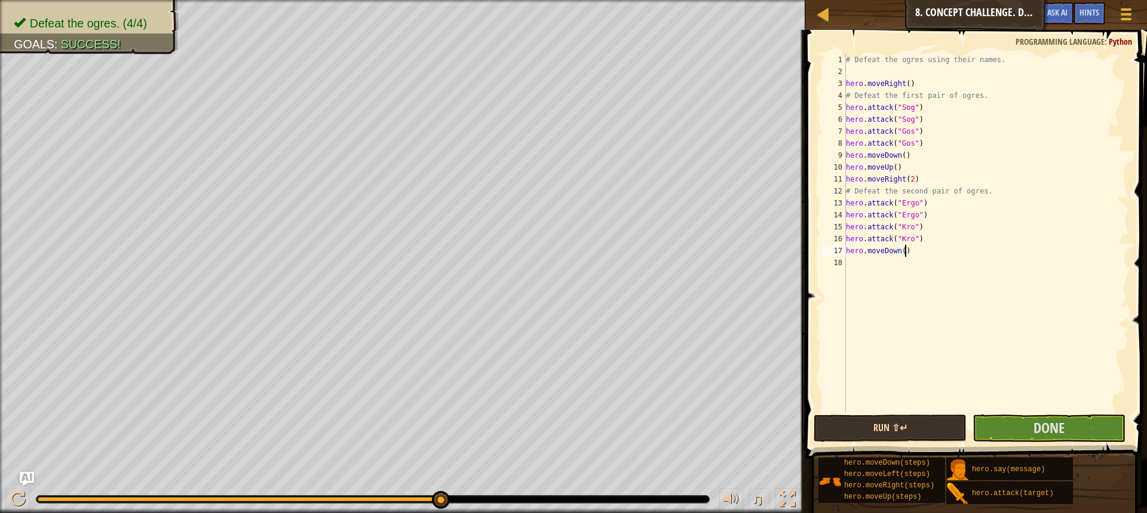
type textarea "hero.moveDown()"
click at [860, 434] on button "Run ⇧↵" at bounding box center [890, 428] width 153 height 27
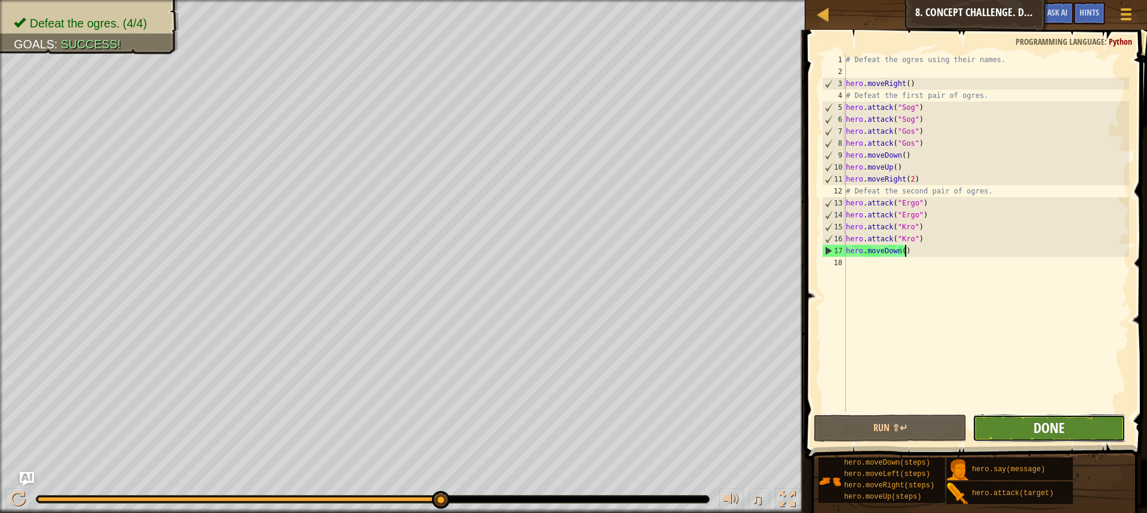
click at [1058, 422] on span "Done" at bounding box center [1049, 427] width 31 height 19
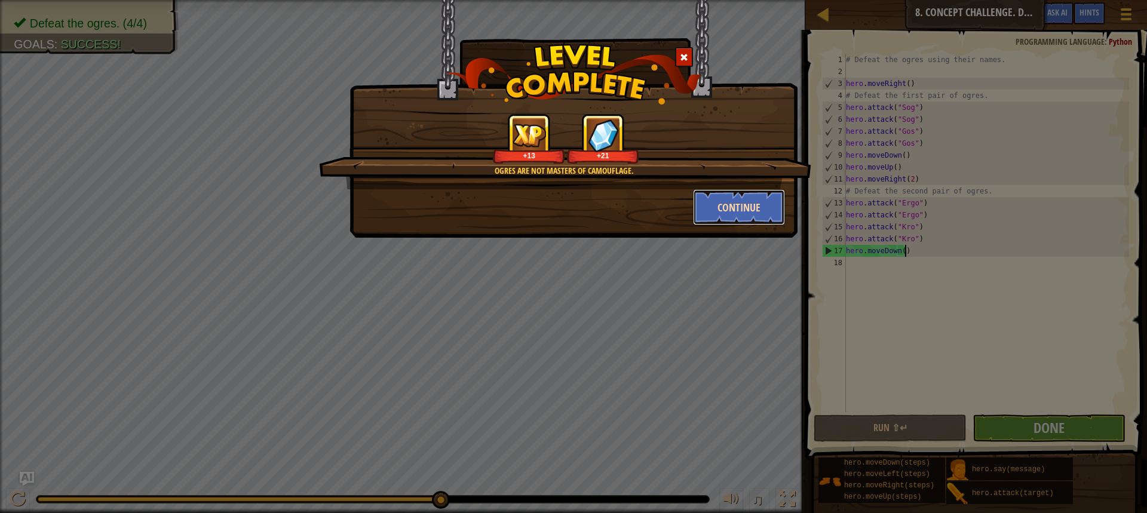
click at [746, 212] on button "Continue" at bounding box center [739, 207] width 93 height 36
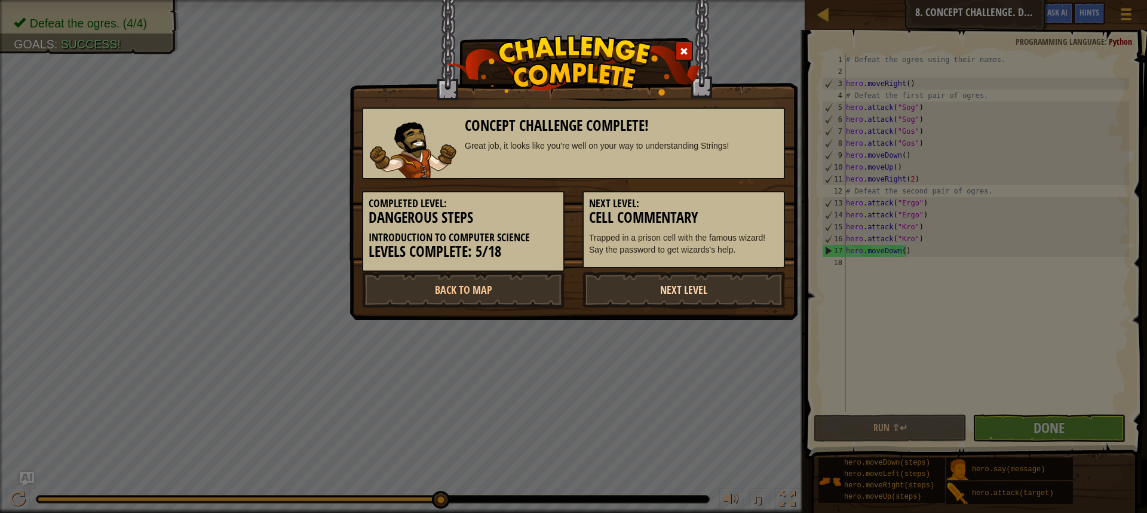
click at [631, 295] on link "Next Level" at bounding box center [684, 290] width 203 height 36
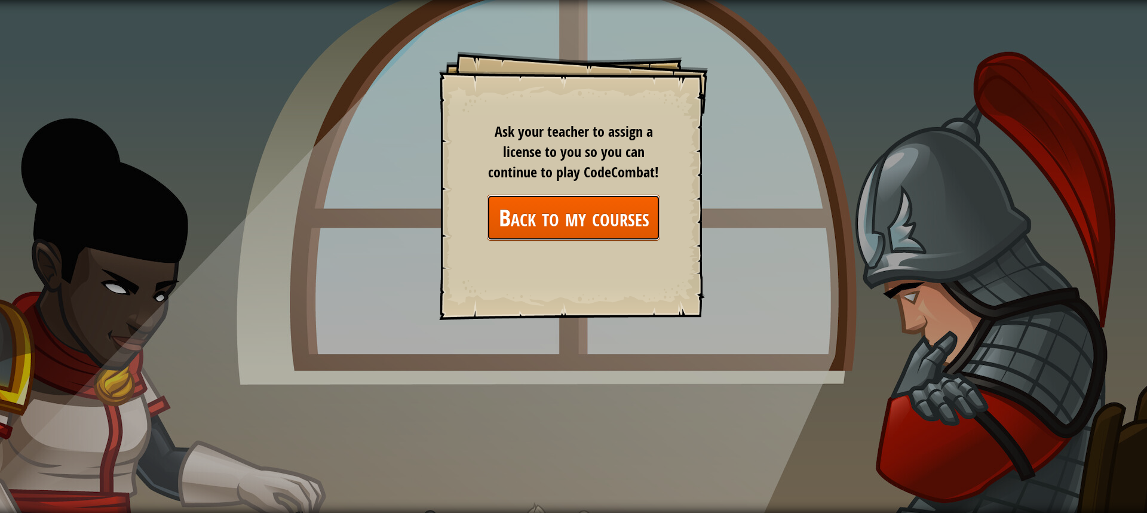
click at [612, 200] on link "Back to my courses" at bounding box center [573, 218] width 173 height 46
